Goal: Task Accomplishment & Management: Manage account settings

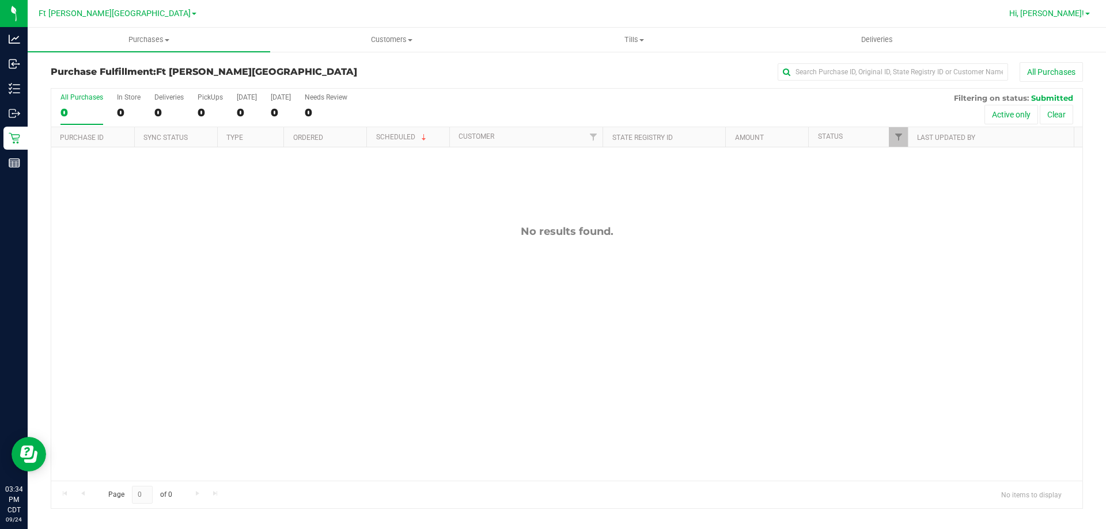
click at [1070, 9] on span "Hi, [PERSON_NAME]!" at bounding box center [1046, 13] width 75 height 9
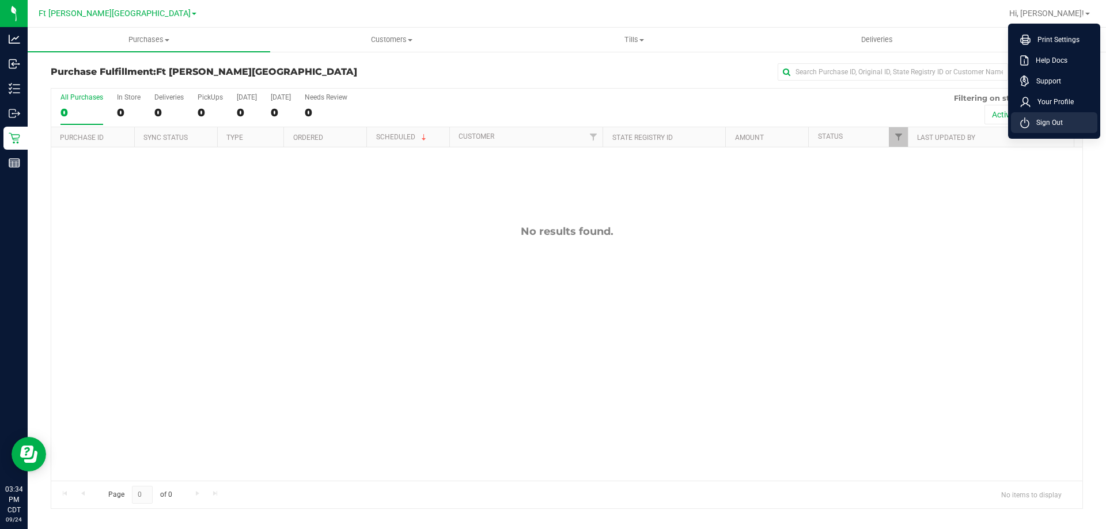
click at [1054, 125] on span "Sign Out" at bounding box center [1045, 123] width 33 height 12
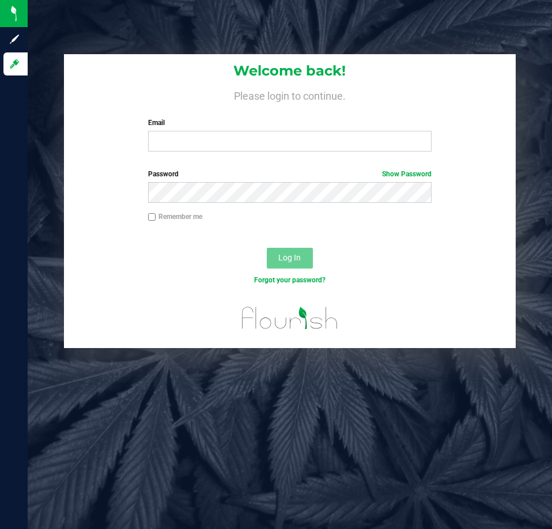
click at [393, 88] on h4 "Please login to continue." at bounding box center [289, 95] width 451 height 14
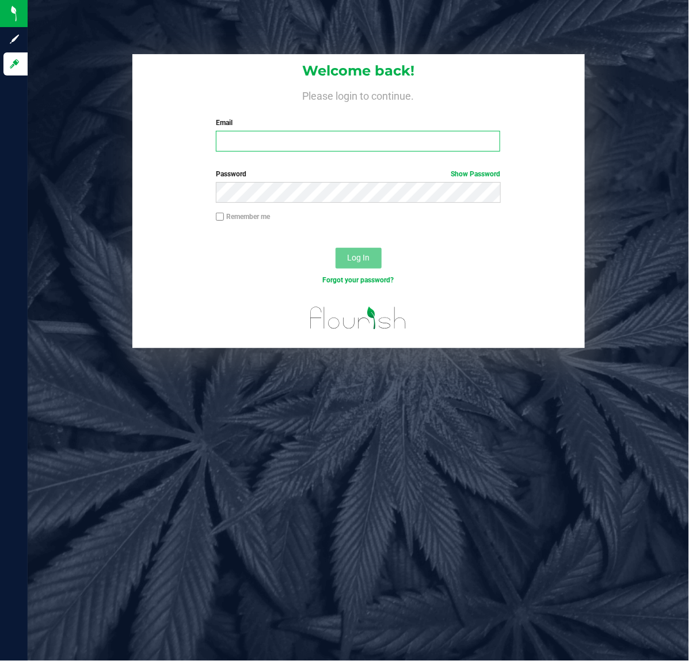
click at [444, 144] on input "Email" at bounding box center [358, 141] width 285 height 21
type input "kvasko@liveparallel.com"
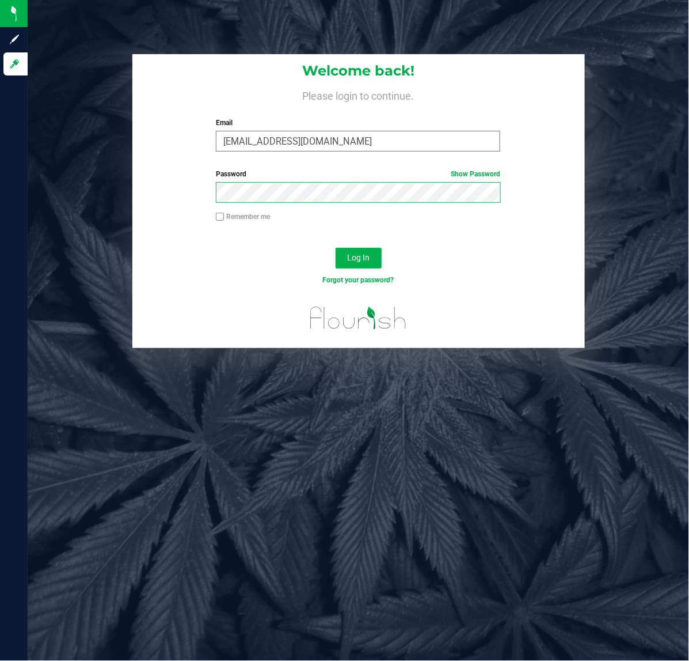
click at [336, 248] on button "Log In" at bounding box center [359, 258] width 46 height 21
